Goal: Communication & Community: Answer question/provide support

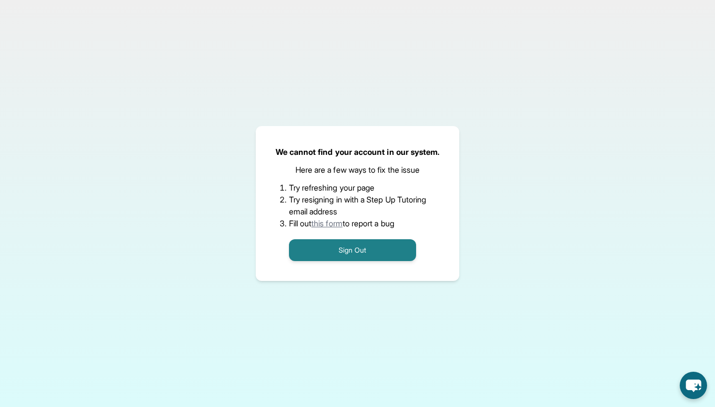
scroll to position [72, 0]
click at [620, 34] on div "We cannot find your account in our system. Here are a few ways to fix the issue…" at bounding box center [357, 203] width 715 height 407
click at [350, 243] on button "Sign Out" at bounding box center [352, 250] width 127 height 22
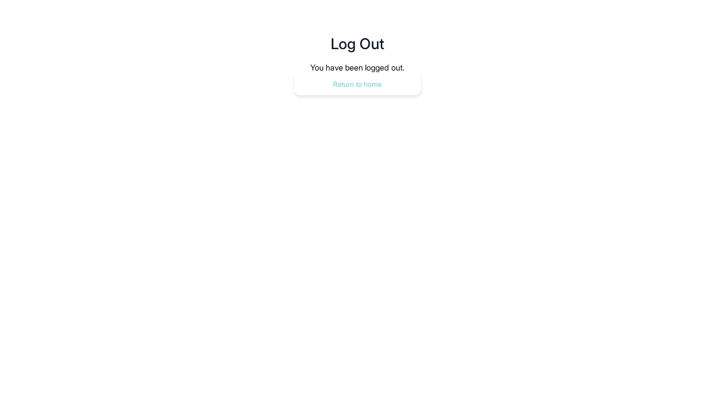
click at [390, 81] on button "Return to home" at bounding box center [357, 85] width 127 height 22
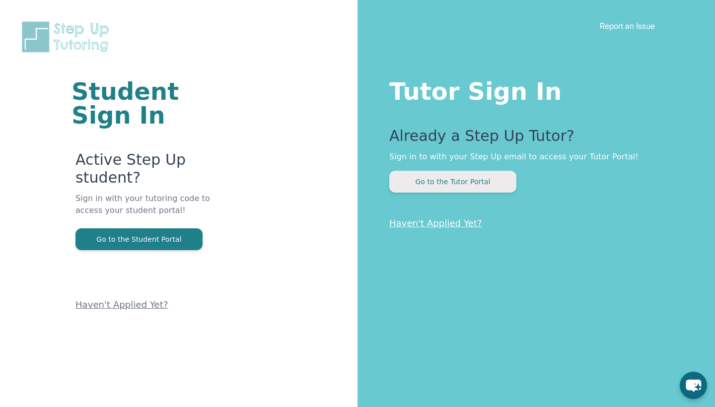
click at [437, 175] on button "Go to the Tutor Portal" at bounding box center [452, 182] width 127 height 22
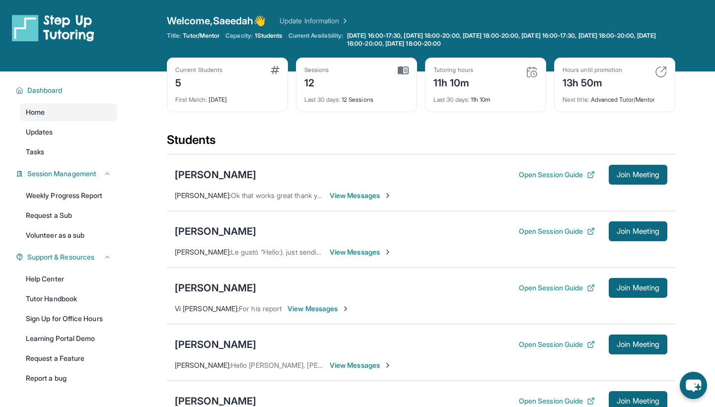
click at [352, 196] on span "View Messages" at bounding box center [361, 196] width 62 height 10
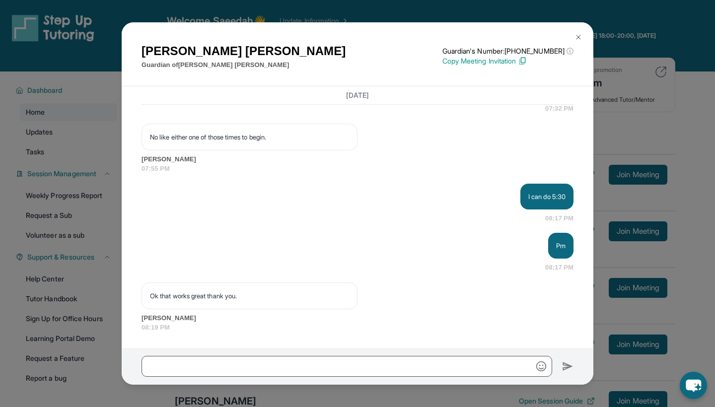
scroll to position [3759, 0]
click at [578, 40] on img at bounding box center [579, 37] width 8 height 8
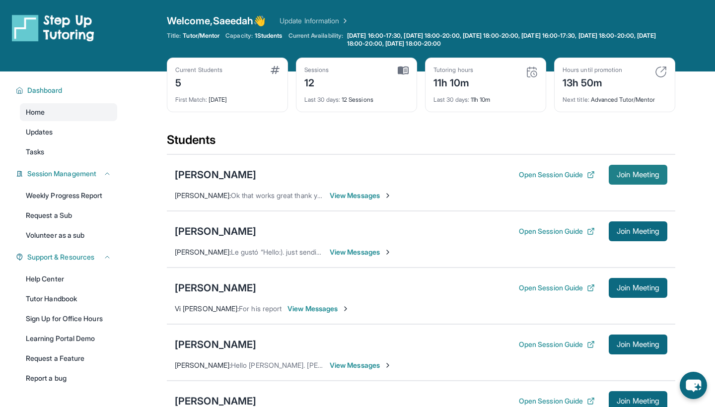
click at [618, 178] on span "Join Meeting" at bounding box center [638, 175] width 43 height 6
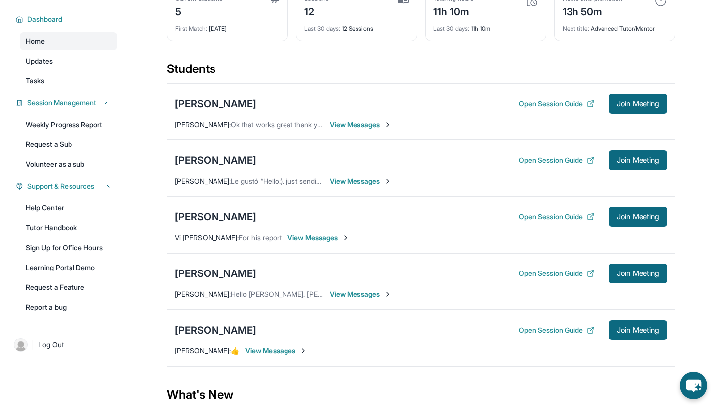
scroll to position [71, 0]
click at [374, 120] on span "View Messages" at bounding box center [361, 125] width 62 height 10
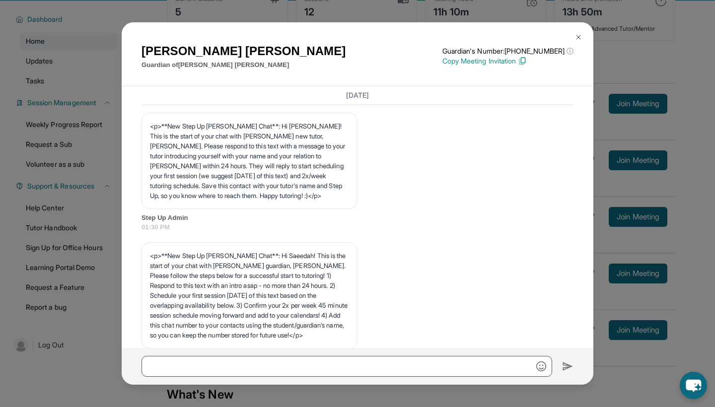
scroll to position [3759, 0]
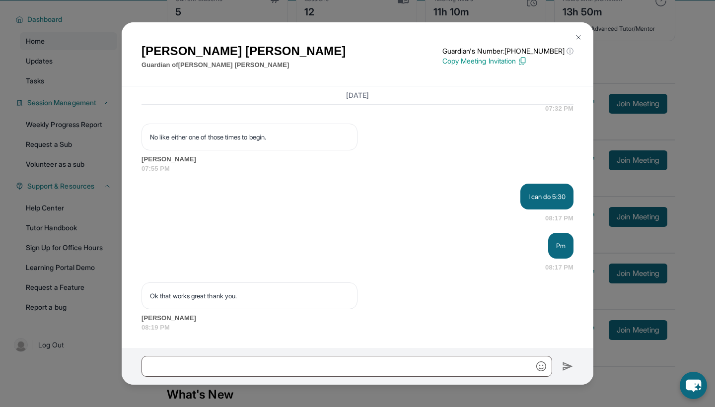
click at [582, 40] on img at bounding box center [579, 37] width 8 height 8
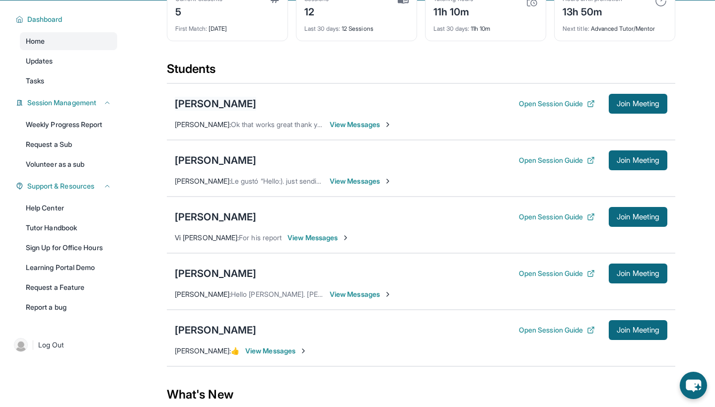
click at [197, 100] on div "[PERSON_NAME]" at bounding box center [215, 104] width 81 height 14
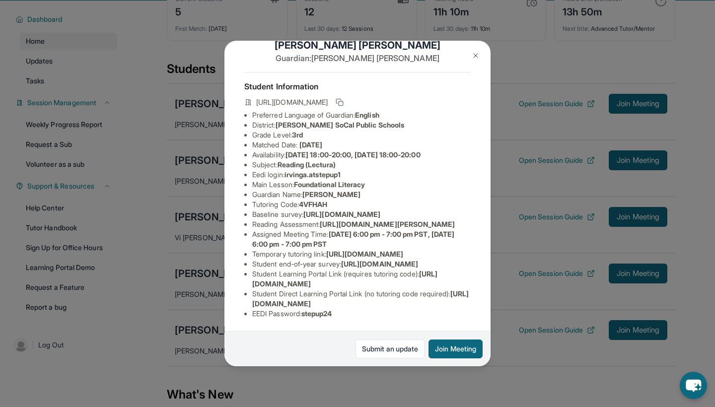
scroll to position [132, 0]
drag, startPoint x: 326, startPoint y: 147, endPoint x: 475, endPoint y: 169, distance: 150.8
click at [475, 169] on div "[PERSON_NAME] Guardian: [PERSON_NAME] Student Information [URL][DOMAIN_NAME] Pr…" at bounding box center [358, 204] width 266 height 326
click at [377, 220] on li "Reading Assessment : [URL][DOMAIN_NAME][PERSON_NAME]" at bounding box center [361, 225] width 219 height 10
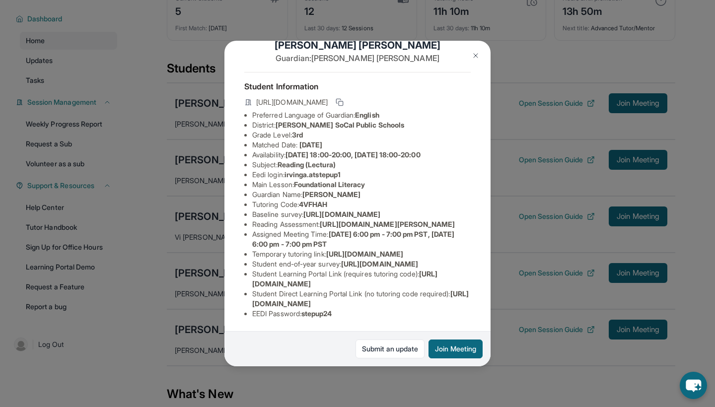
click at [477, 51] on button at bounding box center [476, 56] width 20 height 20
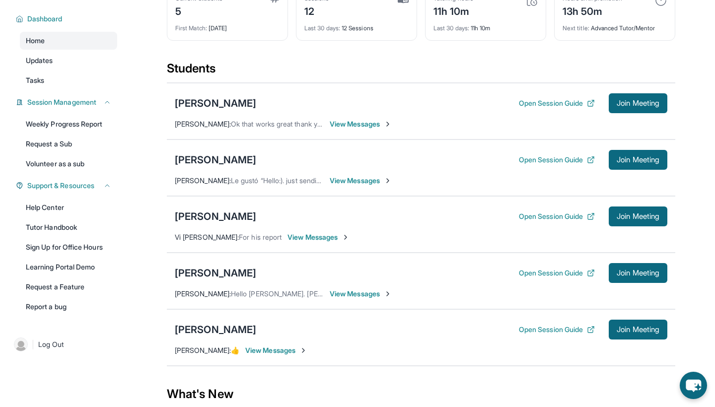
click at [354, 121] on span "View Messages" at bounding box center [361, 124] width 62 height 10
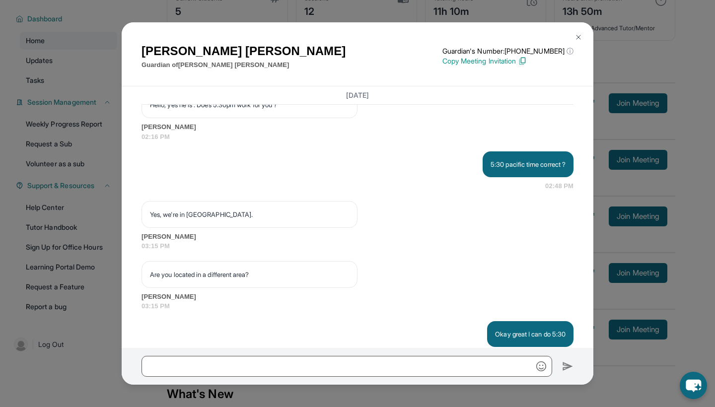
scroll to position [3759, 0]
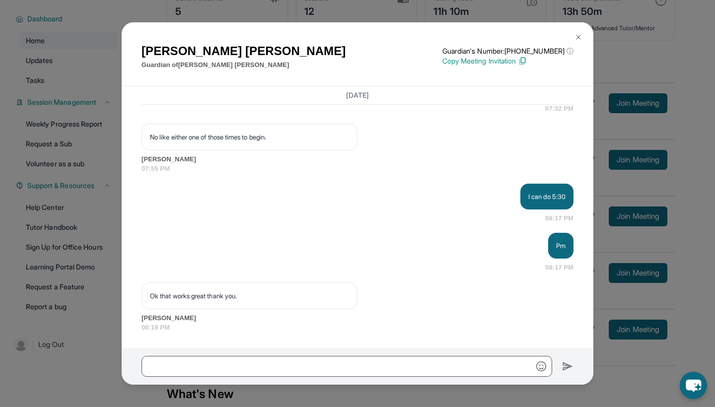
click at [582, 34] on img at bounding box center [579, 37] width 8 height 8
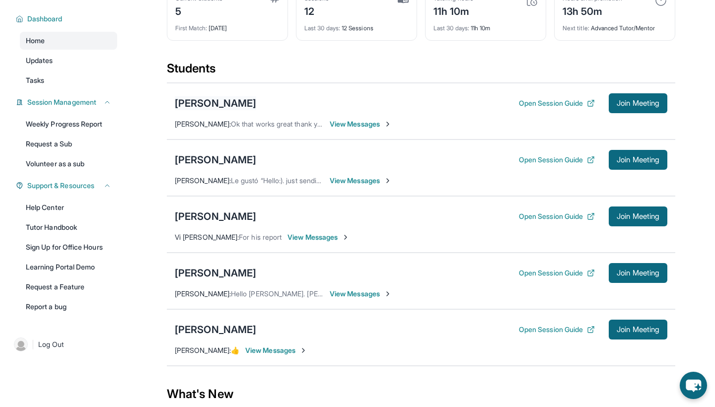
click at [198, 98] on div "[PERSON_NAME]" at bounding box center [215, 103] width 81 height 14
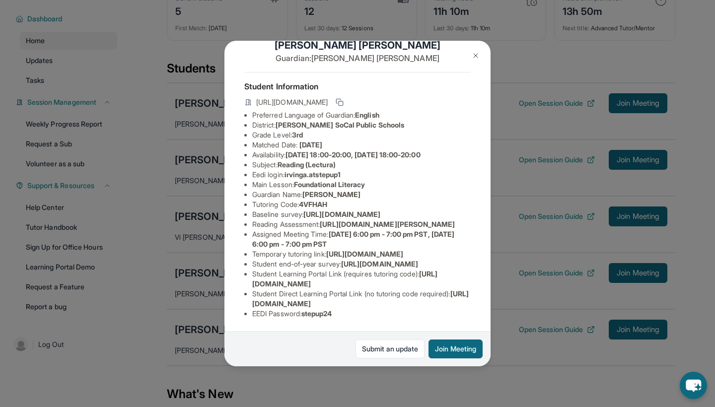
scroll to position [97, 0]
drag, startPoint x: 326, startPoint y: 179, endPoint x: 467, endPoint y: 201, distance: 142.7
click at [467, 220] on li "Reading Assessment : [URL][DOMAIN_NAME][PERSON_NAME]" at bounding box center [361, 225] width 219 height 10
copy li "[URL][DOMAIN_NAME][PERSON_NAME]"
click at [417, 170] on li "Eedi login : [PERSON_NAME].atstepup1" at bounding box center [361, 175] width 219 height 10
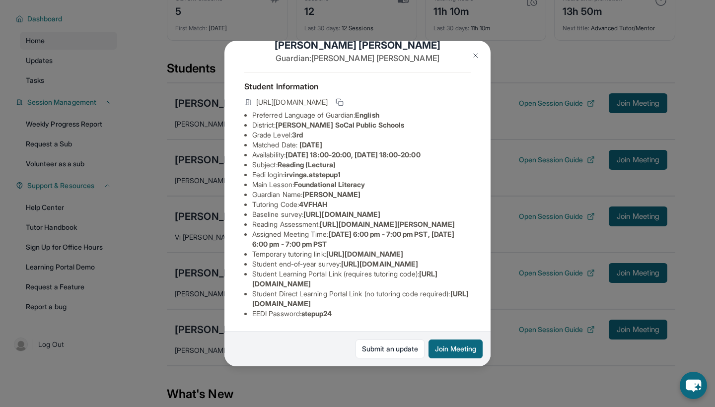
click at [479, 54] on img at bounding box center [476, 56] width 8 height 8
